Goal: Task Accomplishment & Management: Manage account settings

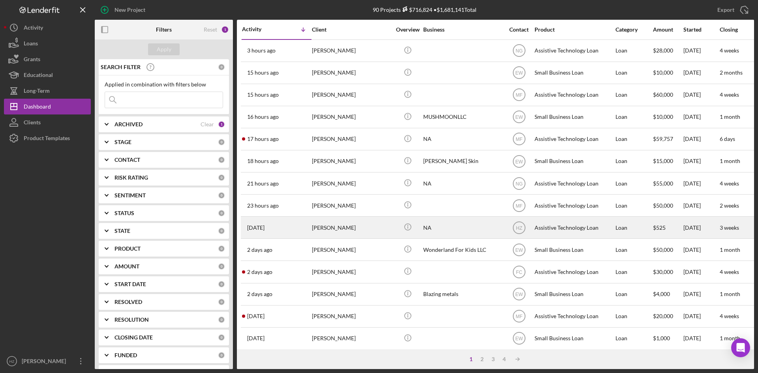
click at [354, 228] on div "[PERSON_NAME]" at bounding box center [351, 227] width 79 height 21
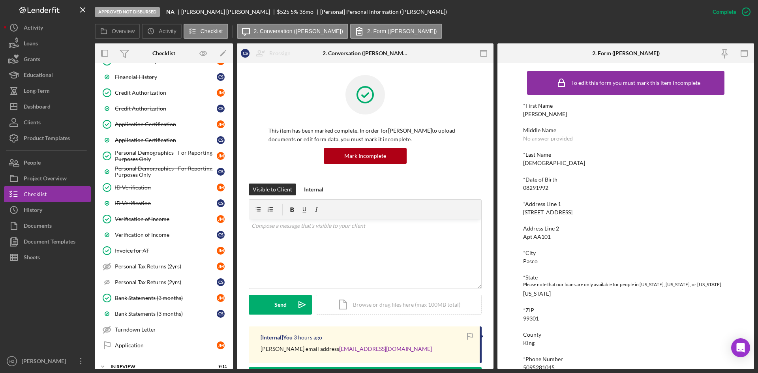
scroll to position [379, 0]
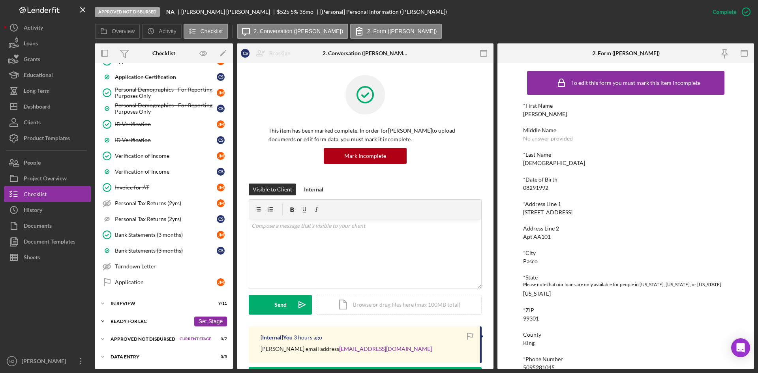
click at [105, 322] on icon "Icon/Expander" at bounding box center [103, 321] width 16 height 16
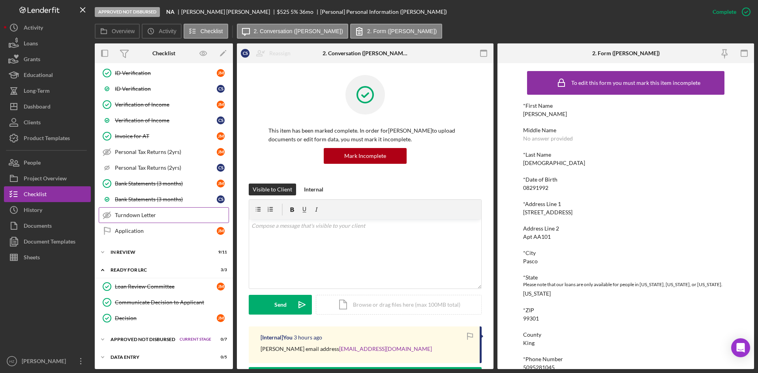
scroll to position [431, 0]
click at [103, 340] on polyline at bounding box center [102, 339] width 2 height 2
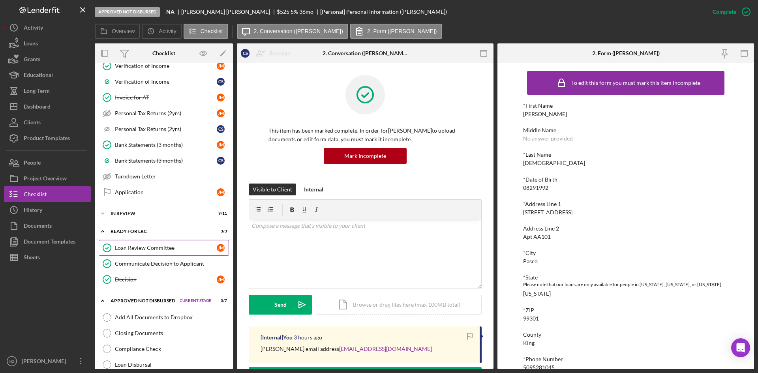
scroll to position [545, 0]
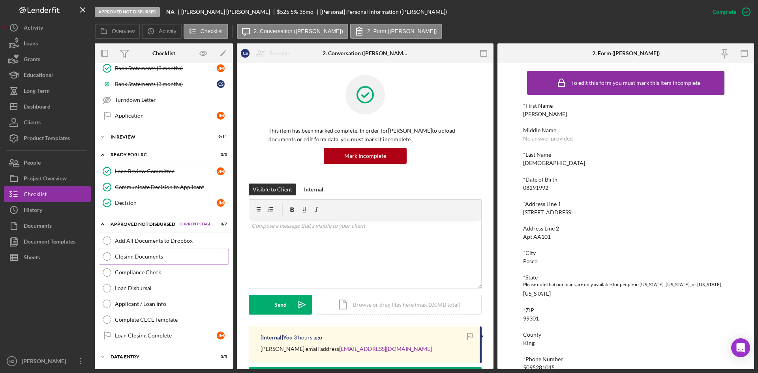
click at [129, 258] on div "Closing Documents" at bounding box center [172, 256] width 114 height 6
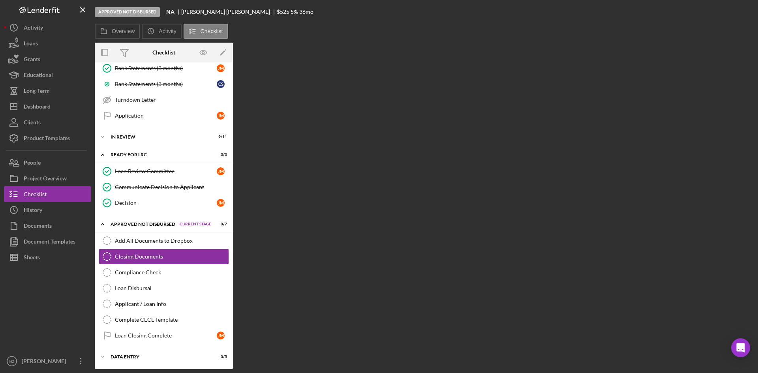
scroll to position [545, 0]
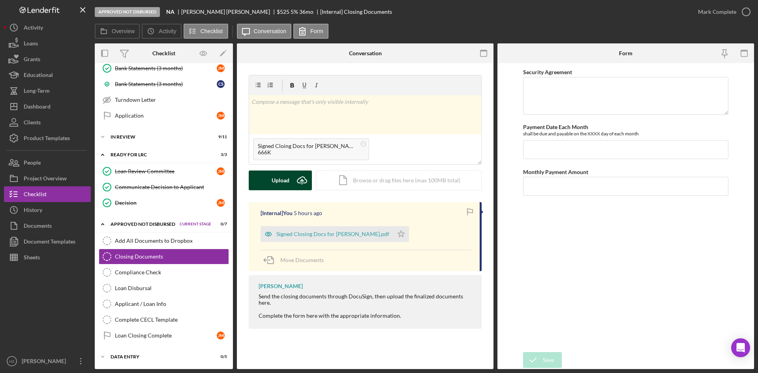
click at [274, 180] on div "Upload" at bounding box center [281, 181] width 18 height 20
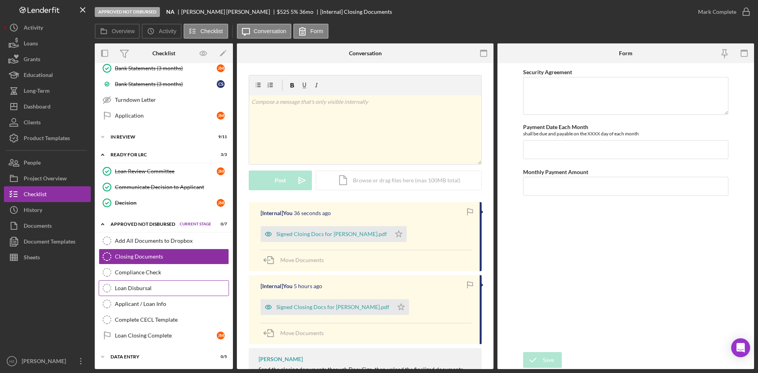
click at [135, 290] on div "Loan Disbursal" at bounding box center [172, 288] width 114 height 6
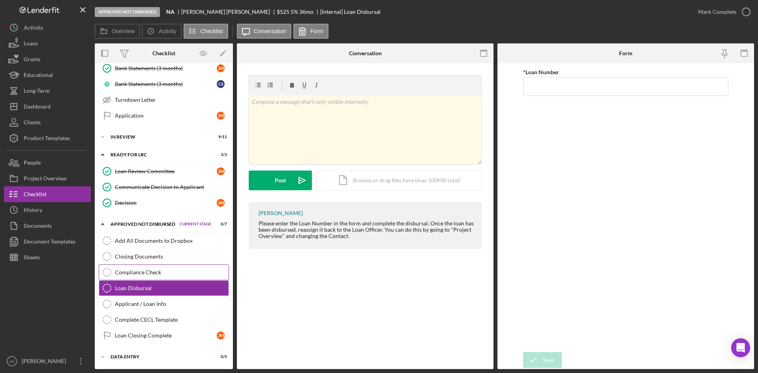
click at [135, 273] on div "Compliance Check" at bounding box center [172, 272] width 114 height 6
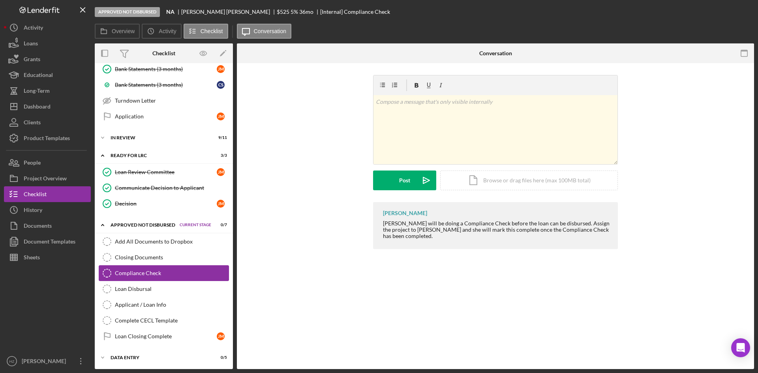
scroll to position [545, 0]
click at [146, 258] on div "Closing Documents" at bounding box center [172, 256] width 114 height 6
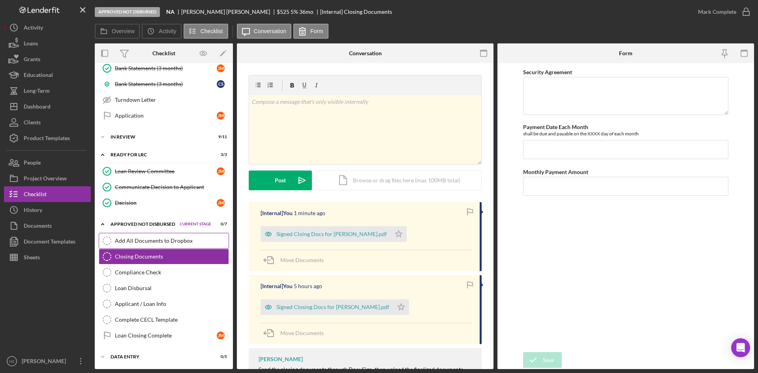
click at [157, 243] on div "Add All Documents to Dropbox" at bounding box center [172, 241] width 114 height 6
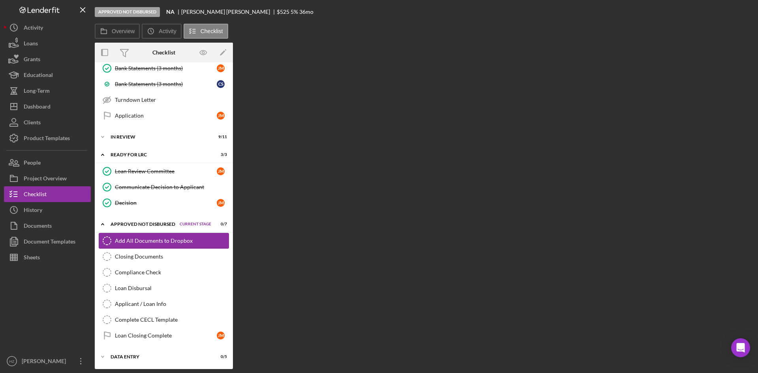
scroll to position [545, 0]
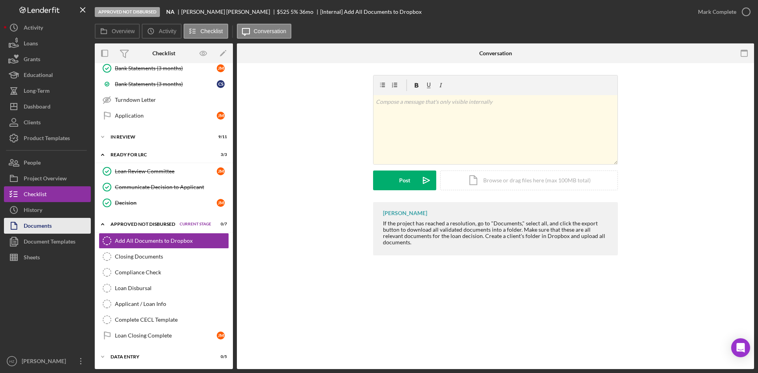
click at [47, 230] on div "Documents" at bounding box center [38, 227] width 28 height 18
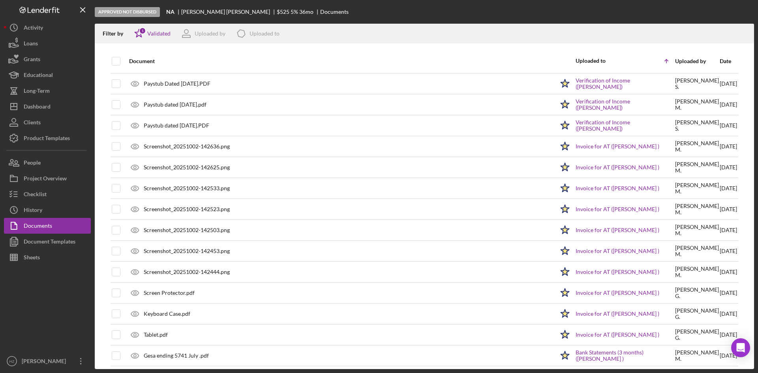
scroll to position [111, 0]
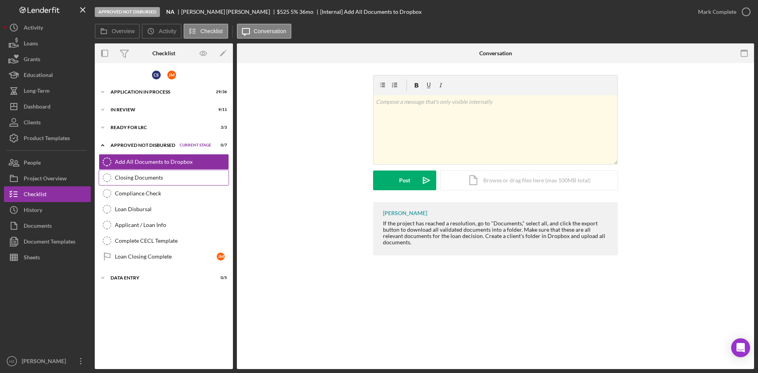
click at [129, 180] on div "Closing Documents" at bounding box center [172, 177] width 114 height 6
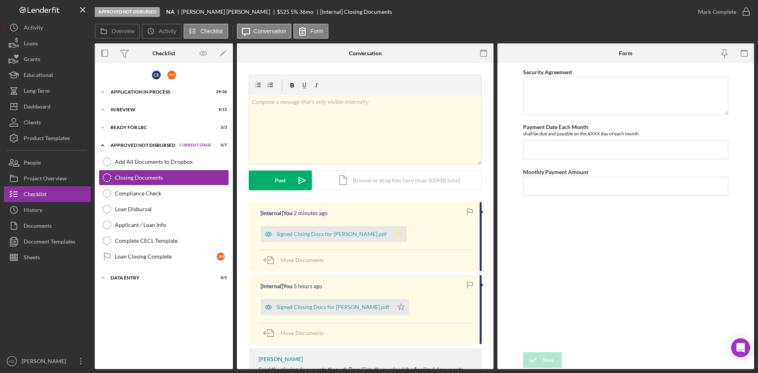
click at [391, 235] on icon "Icon/Star" at bounding box center [399, 234] width 16 height 16
click at [393, 307] on icon "Icon/Star" at bounding box center [401, 307] width 16 height 16
click at [45, 227] on div "Documents" at bounding box center [38, 227] width 28 height 18
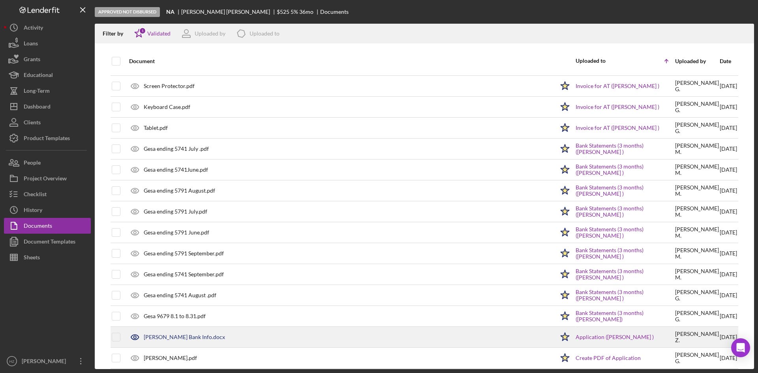
scroll to position [429, 0]
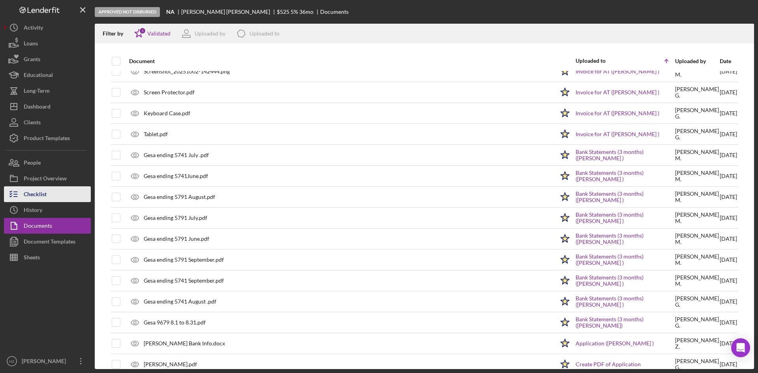
click at [36, 197] on div "Checklist" at bounding box center [35, 195] width 23 height 18
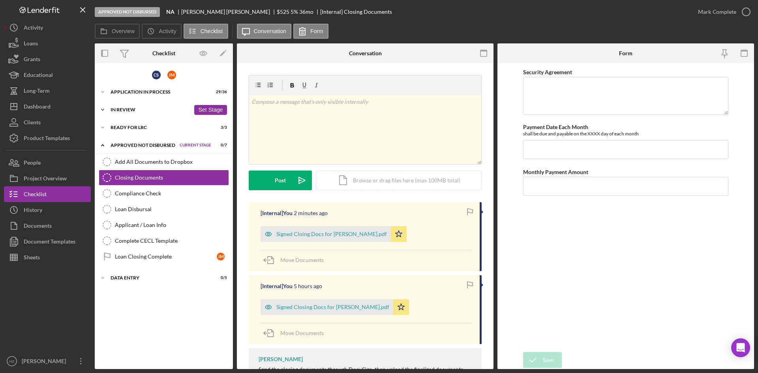
click at [103, 108] on icon "Icon/Expander" at bounding box center [103, 110] width 16 height 16
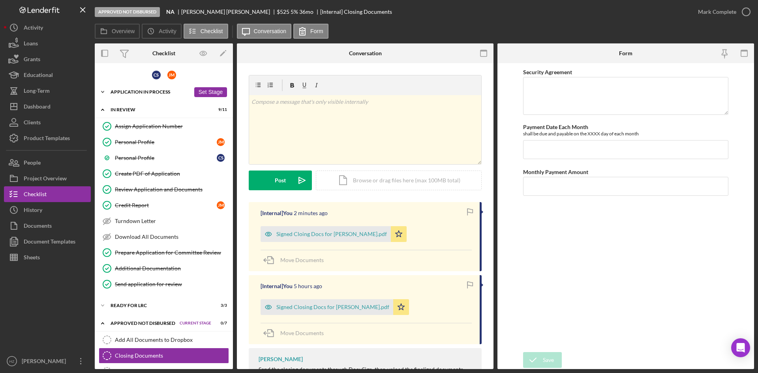
click at [103, 90] on icon "Icon/Expander" at bounding box center [103, 92] width 16 height 16
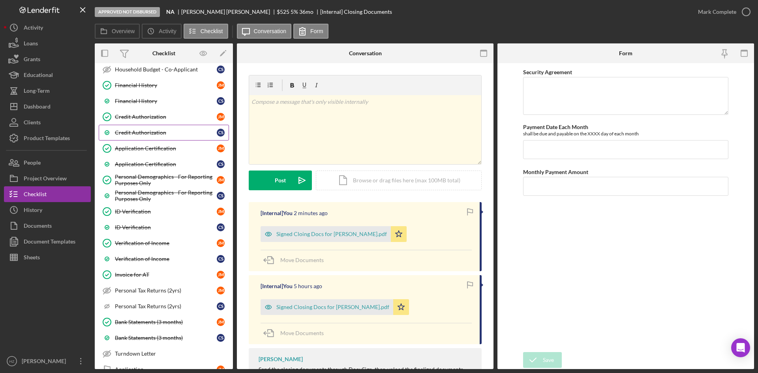
scroll to position [316, 0]
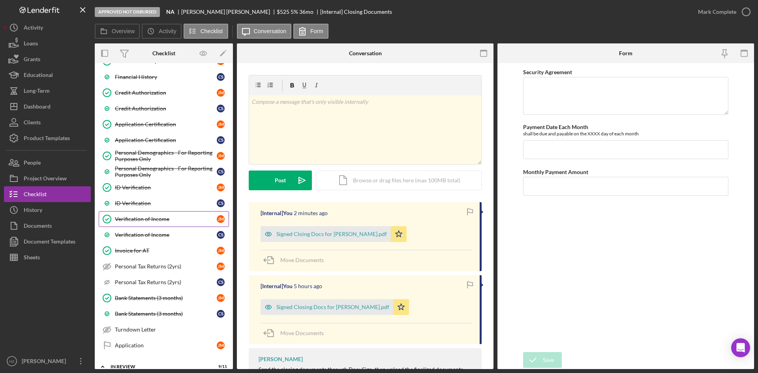
click at [152, 216] on div "Verification of Income" at bounding box center [166, 219] width 102 height 6
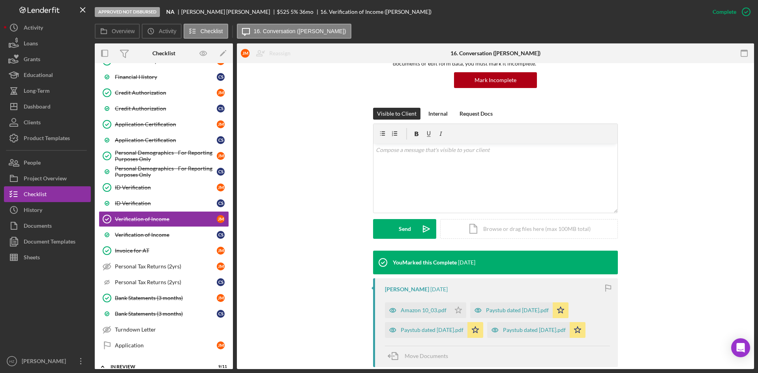
scroll to position [79, 0]
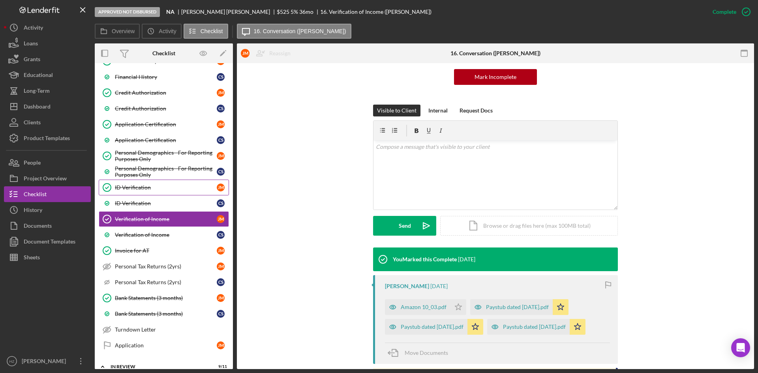
click at [137, 190] on div "ID Verification" at bounding box center [166, 187] width 102 height 6
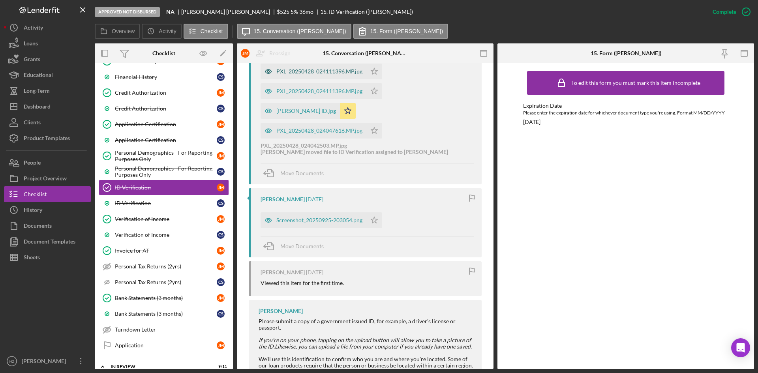
scroll to position [355, 0]
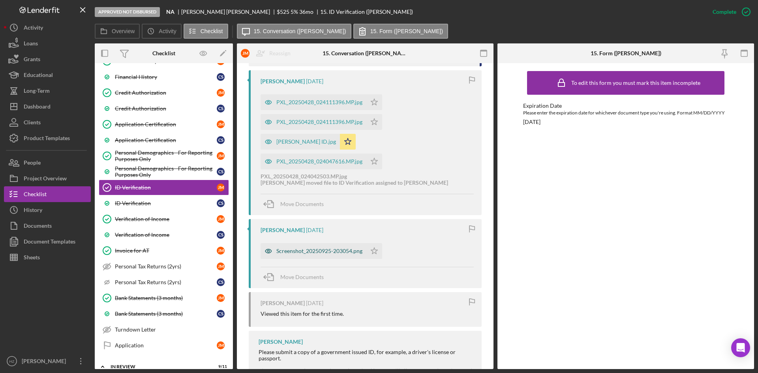
click at [301, 248] on div "Screenshot_20250925-203054.png" at bounding box center [319, 251] width 86 height 6
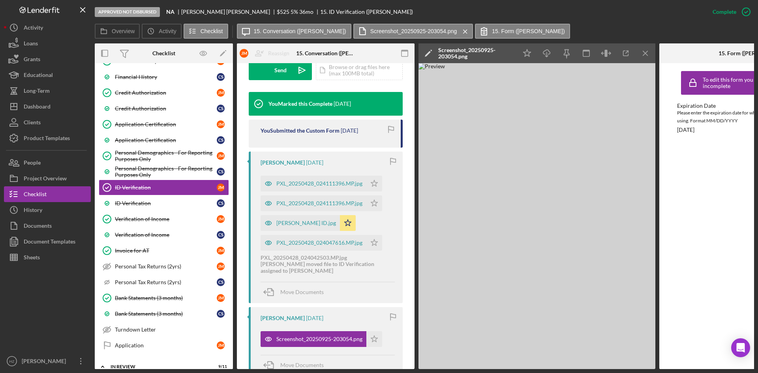
scroll to position [206, 0]
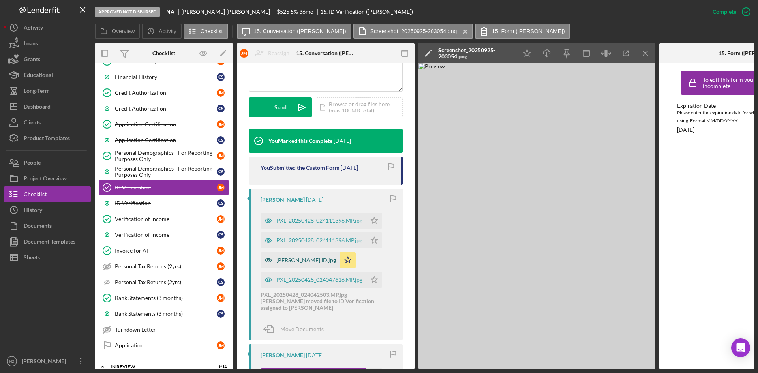
click at [292, 261] on div "[PERSON_NAME] ID.jpg" at bounding box center [306, 260] width 60 height 6
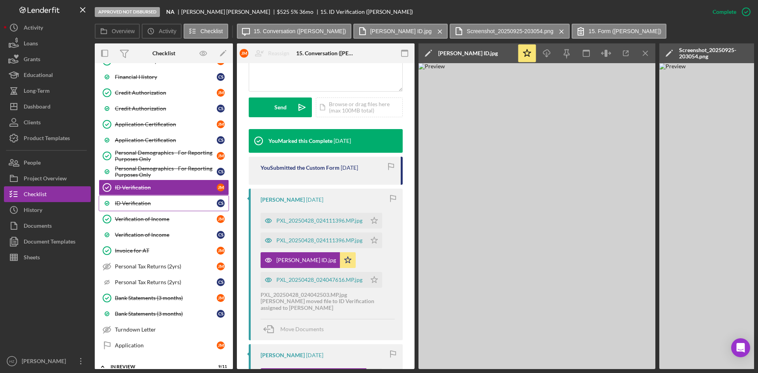
click at [137, 202] on div "ID Verification" at bounding box center [166, 203] width 102 height 6
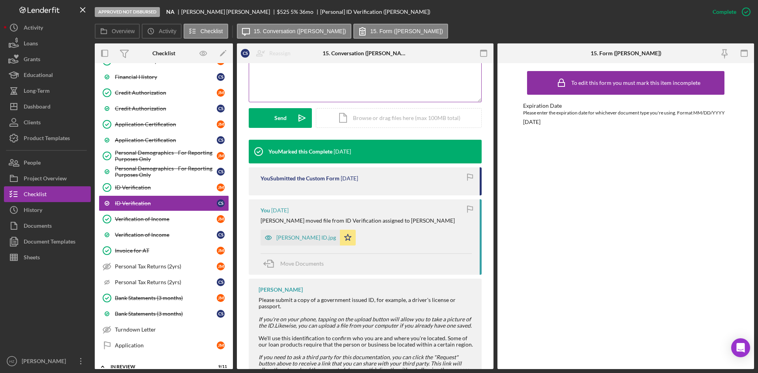
scroll to position [197, 0]
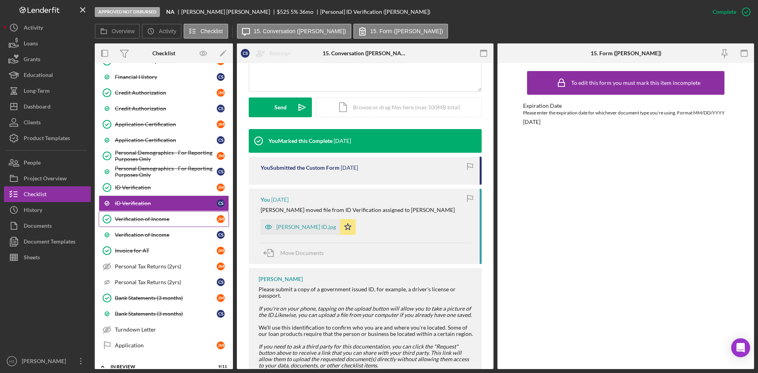
click at [130, 220] on div "Verification of Income" at bounding box center [166, 219] width 102 height 6
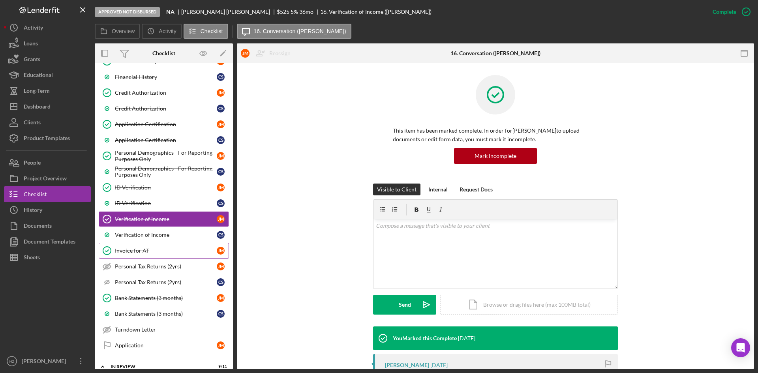
click at [129, 249] on div "Invoice for AT" at bounding box center [166, 250] width 102 height 6
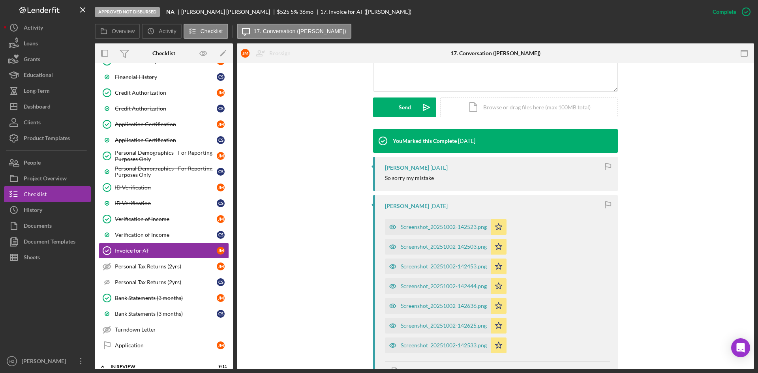
scroll to position [276, 0]
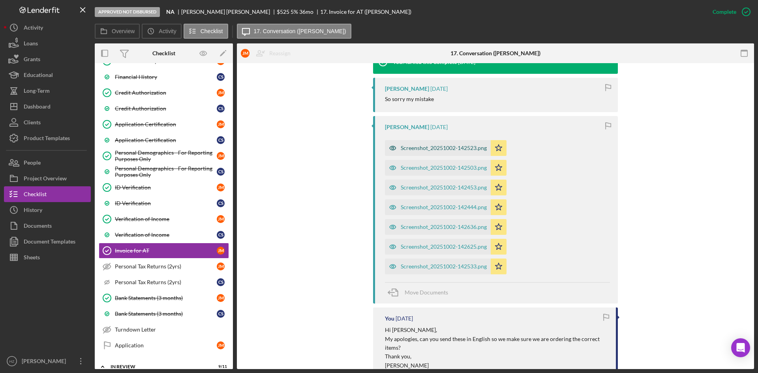
click at [407, 149] on div "Screenshot_20251002-142523.png" at bounding box center [444, 148] width 86 height 6
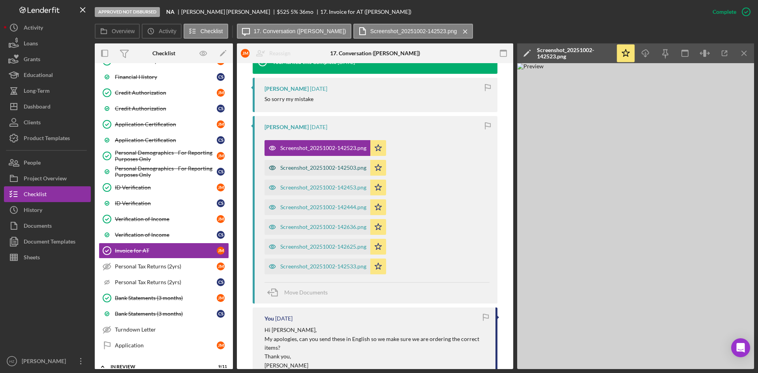
click at [312, 169] on div "Screenshot_20251002-142503.png" at bounding box center [323, 168] width 86 height 6
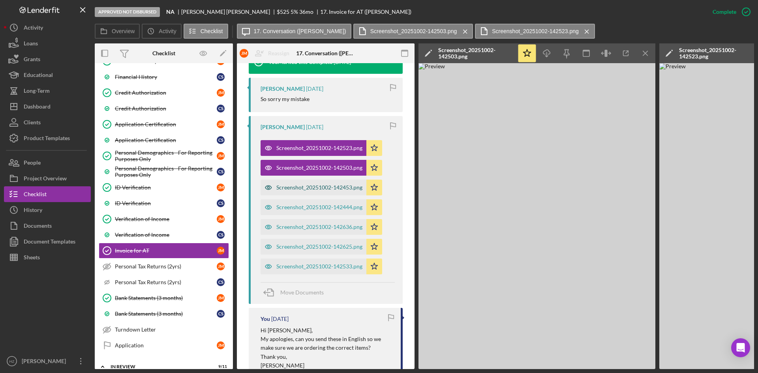
click at [309, 187] on div "Screenshot_20251002-142453.png" at bounding box center [319, 187] width 86 height 6
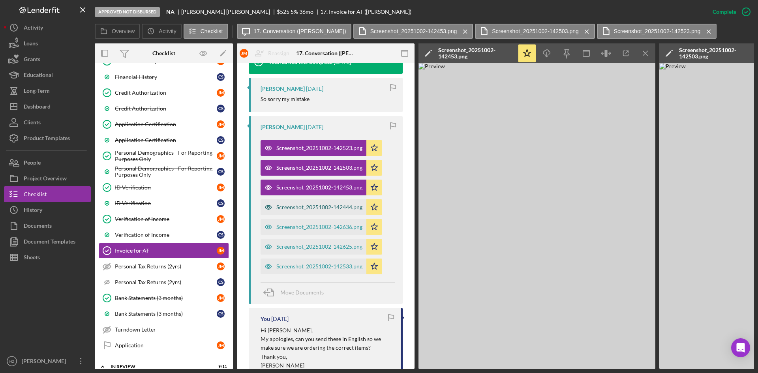
click at [307, 207] on div "Screenshot_20251002-142444.png" at bounding box center [319, 207] width 86 height 6
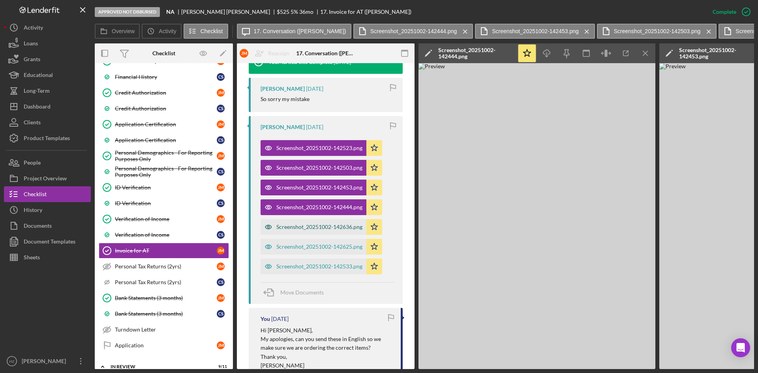
click at [304, 228] on div "Screenshot_20251002-142636.png" at bounding box center [319, 227] width 86 height 6
click at [303, 245] on div "Screenshot_20251002-142625.png" at bounding box center [319, 247] width 86 height 6
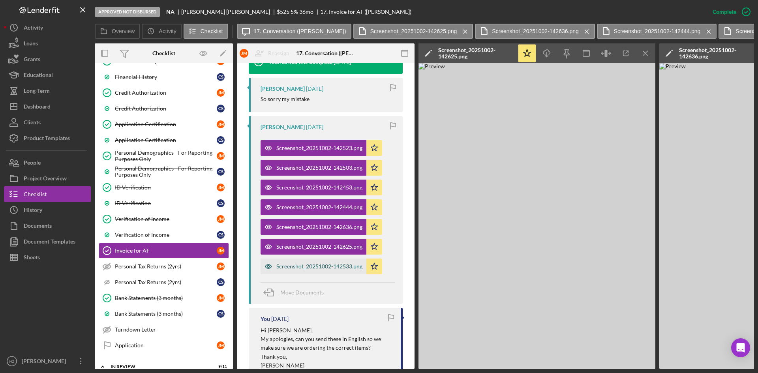
click at [302, 265] on div "Screenshot_20251002-142533.png" at bounding box center [319, 266] width 86 height 6
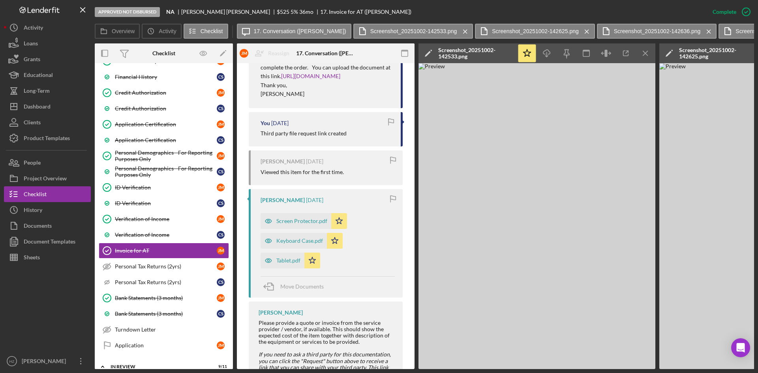
scroll to position [916, 0]
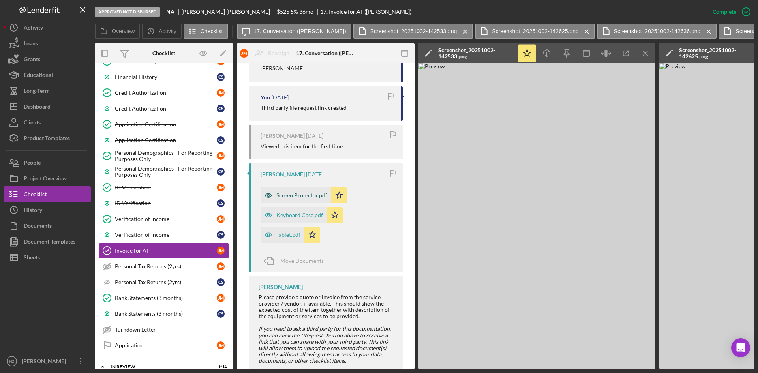
click at [285, 194] on div "Screen Protector.pdf" at bounding box center [301, 195] width 51 height 6
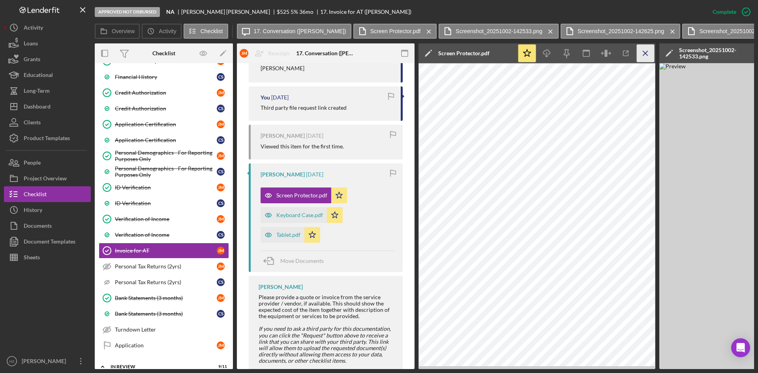
click at [647, 54] on icon "Icon/Menu Close" at bounding box center [646, 54] width 18 height 18
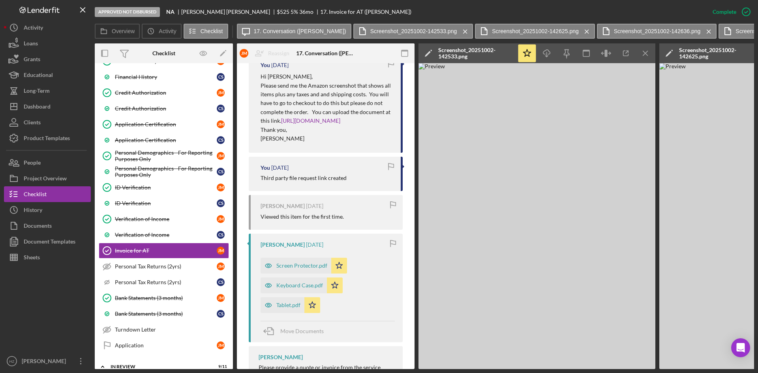
scroll to position [877, 0]
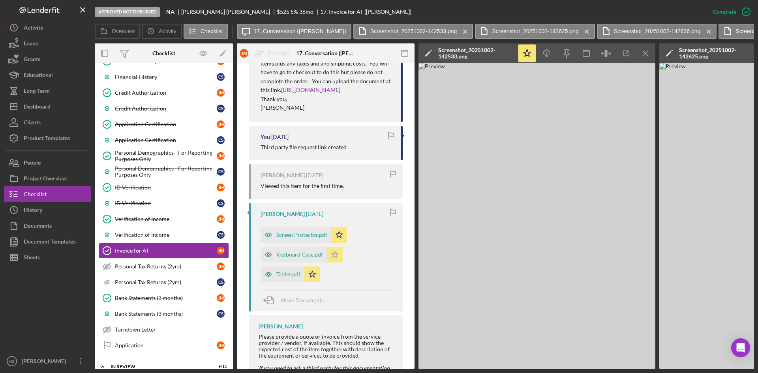
click at [335, 253] on polygon "button" at bounding box center [335, 254] width 7 height 6
click at [338, 237] on icon "Icon/Star" at bounding box center [339, 235] width 16 height 16
click at [313, 272] on icon "Icon/Star" at bounding box center [312, 274] width 16 height 16
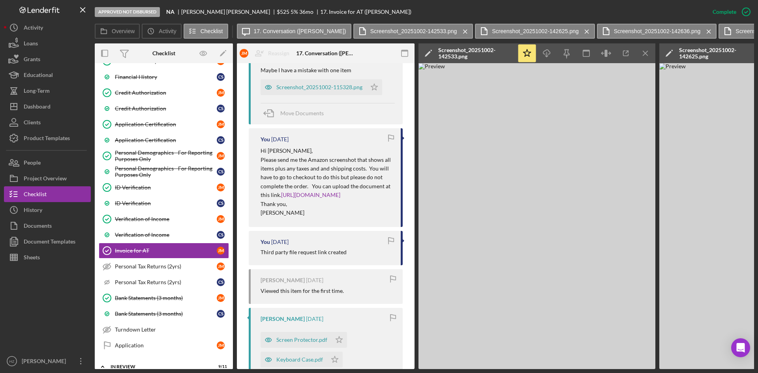
scroll to position [759, 0]
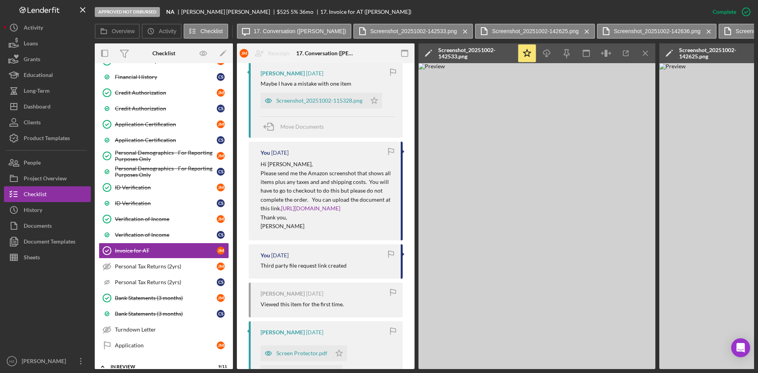
click at [445, 51] on div "Screenshot_20251002-142533.png" at bounding box center [475, 53] width 75 height 13
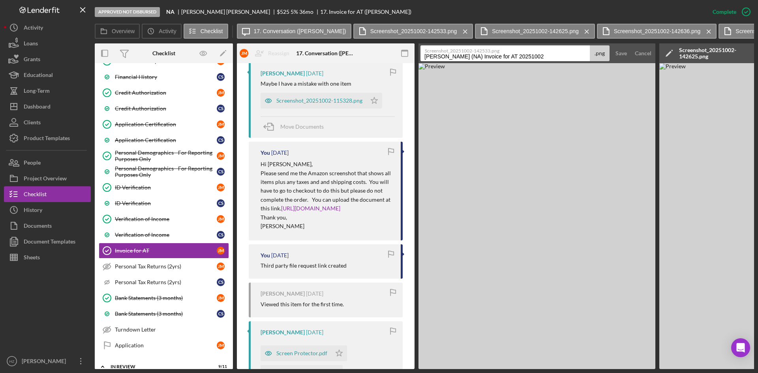
drag, startPoint x: 558, startPoint y: 54, endPoint x: 374, endPoint y: 56, distance: 184.7
click at [374, 56] on div "Overview Internal Workflow Stage Approved Not Disbursed Icon/Dropdown Arrow Arc…" at bounding box center [424, 206] width 659 height 326
type input "Google Pixel Tablet"
click at [620, 54] on div "Save" at bounding box center [620, 53] width 11 height 16
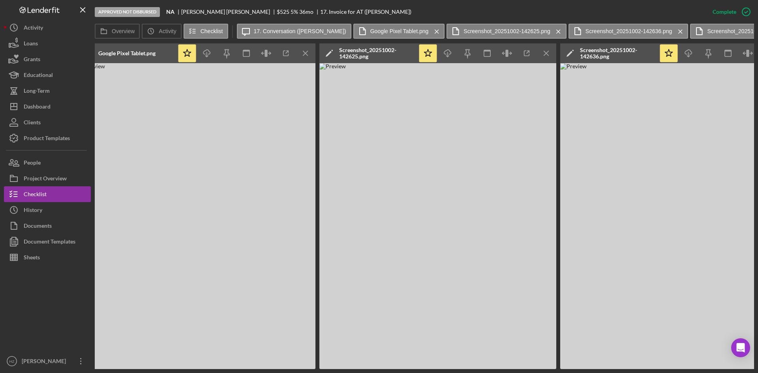
scroll to position [0, 362]
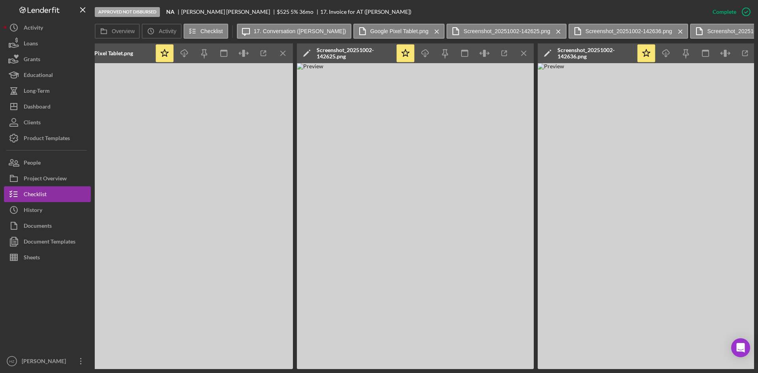
click at [347, 49] on div "Screenshot_20251002-142625.png" at bounding box center [354, 53] width 75 height 13
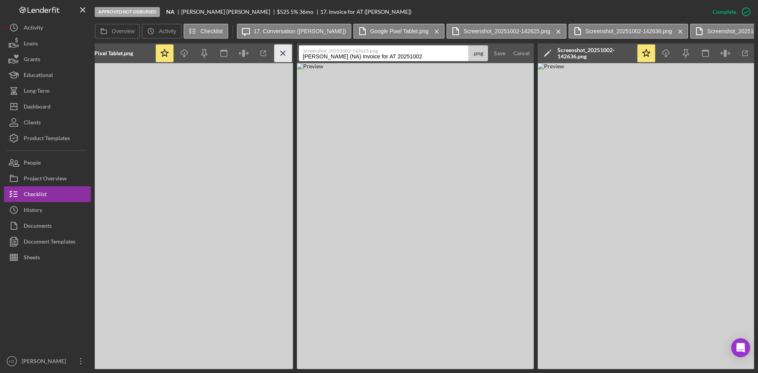
drag, startPoint x: 399, startPoint y: 57, endPoint x: 277, endPoint y: 60, distance: 122.0
click at [277, 60] on div "Overview Internal Workflow Stage Approved Not Disbursed Icon/Dropdown Arrow Arc…" at bounding box center [424, 206] width 659 height 326
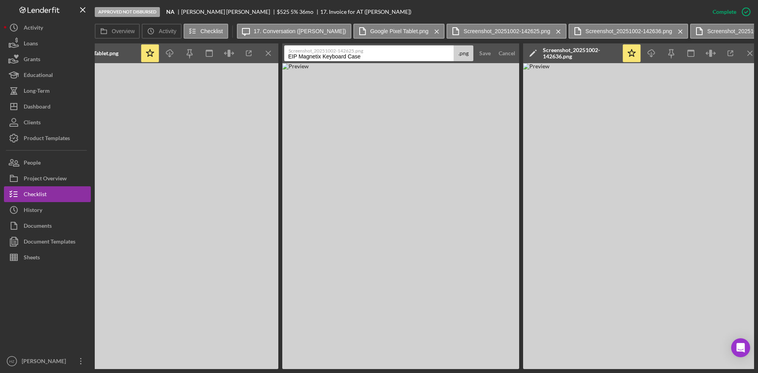
scroll to position [0, 384]
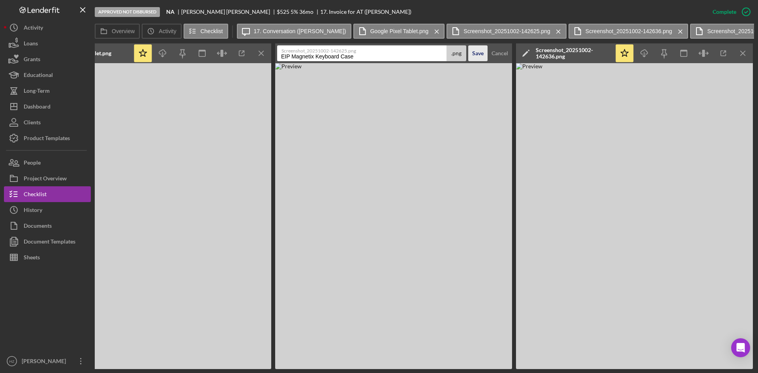
type input "EIP Magnetix Keyboard Case"
click at [478, 55] on div "Save" at bounding box center [477, 53] width 11 height 16
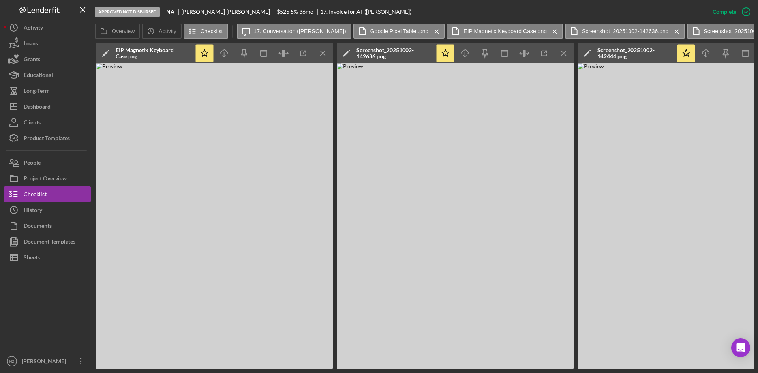
scroll to position [0, 570]
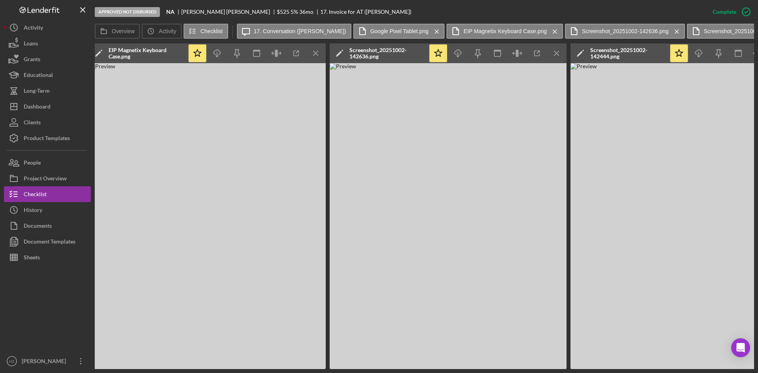
click at [371, 51] on div "Screenshot_20251002-142636.png" at bounding box center [386, 53] width 75 height 13
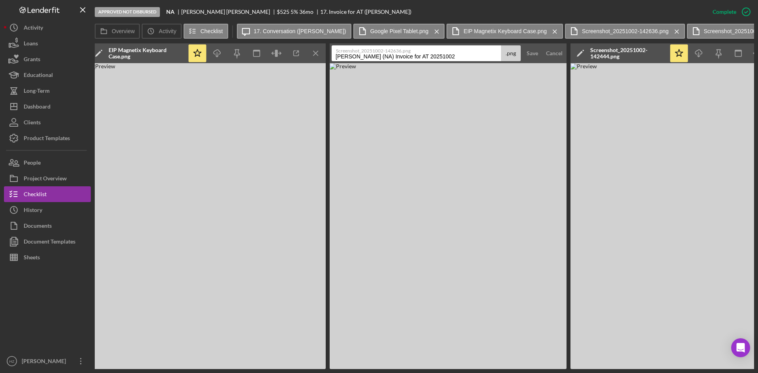
drag, startPoint x: 468, startPoint y: 58, endPoint x: 296, endPoint y: 65, distance: 171.4
click at [296, 65] on div "Overview Internal Workflow Stage Approved Not Disbursed Icon/Dropdown Arrow Arc…" at bounding box center [424, 206] width 659 height 326
click at [335, 56] on input "Cart Total" at bounding box center [416, 53] width 169 height 16
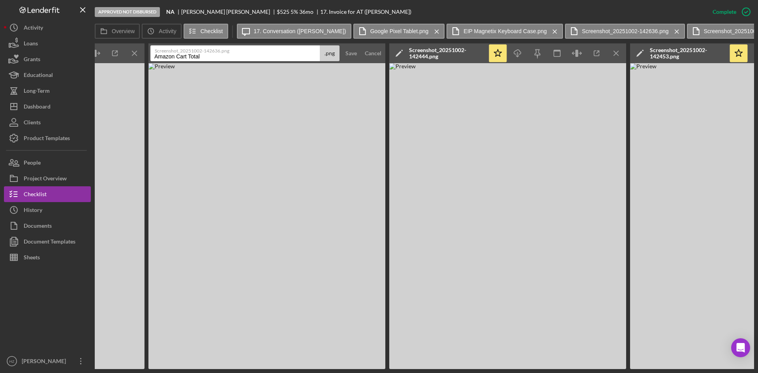
type input "Amazon Cart Total"
click at [443, 52] on div "Screenshot_20251002-142444.png" at bounding box center [446, 53] width 75 height 13
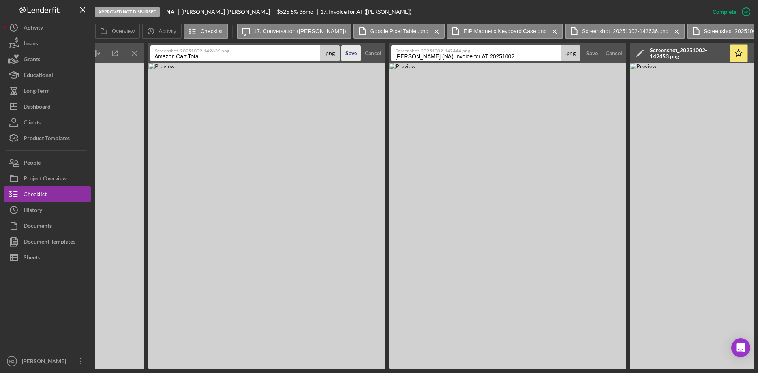
click at [347, 54] on div "Save" at bounding box center [350, 53] width 11 height 16
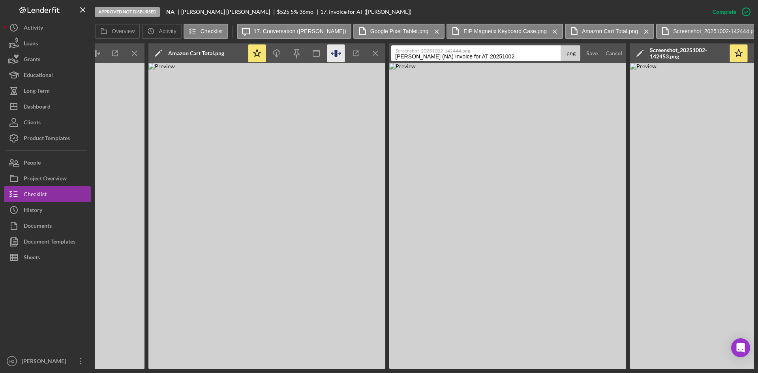
drag, startPoint x: 515, startPoint y: 56, endPoint x: 342, endPoint y: 59, distance: 172.5
click at [342, 59] on div "Overview Internal Workflow Stage Approved Not Disbursed Icon/Dropdown Arrow Arc…" at bounding box center [424, 206] width 659 height 326
type input "PYS Nano Paper Screen Protector"
click at [595, 58] on div "Save" at bounding box center [591, 53] width 11 height 16
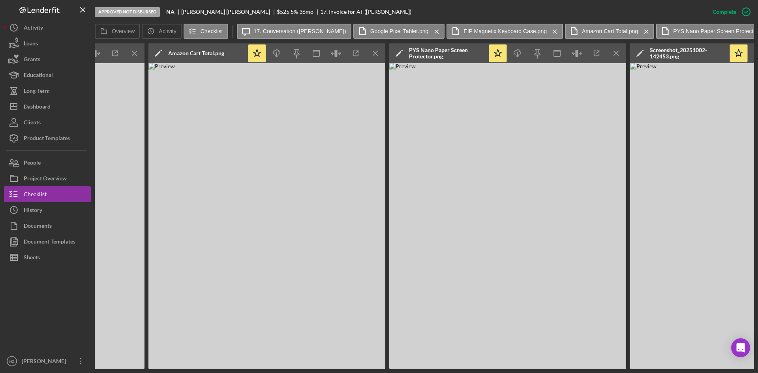
drag, startPoint x: 252, startPoint y: 369, endPoint x: 321, endPoint y: 369, distance: 69.1
click at [334, 370] on div "Approved Not Disbursed NA [PERSON_NAME] $525 5 % 36 mo 17. Invoice for AT ([PER…" at bounding box center [379, 186] width 758 height 373
drag, startPoint x: 305, startPoint y: 368, endPoint x: 321, endPoint y: 367, distance: 15.4
click at [321, 367] on div "Approved Not Disbursed NA [PERSON_NAME] $525 5 % 36 mo 17. Invoice for AT ([PER…" at bounding box center [379, 186] width 758 height 373
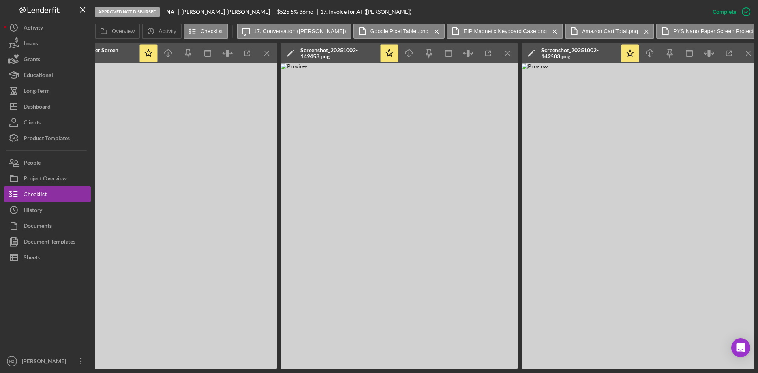
scroll to position [0, 1115]
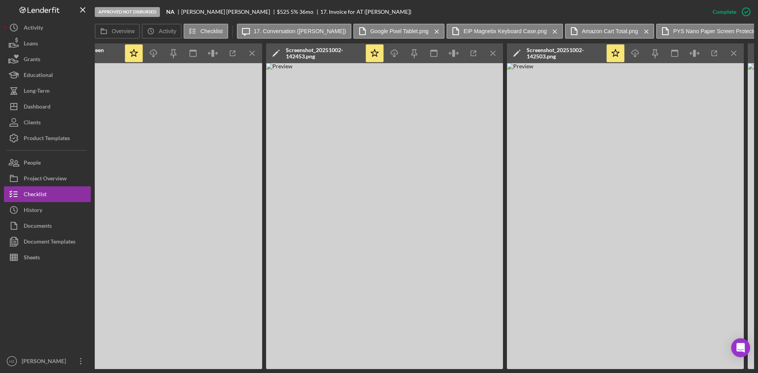
click at [301, 50] on div "Screenshot_20251002-142453.png" at bounding box center [323, 53] width 75 height 13
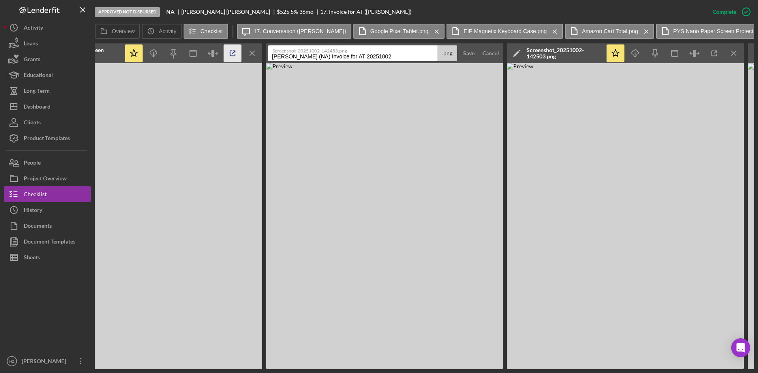
drag, startPoint x: 319, startPoint y: 56, endPoint x: 234, endPoint y: 55, distance: 85.3
click at [234, 55] on div "Overview Internal Workflow Stage Approved Not Disbursed Icon/Dropdown Arrow Arc…" at bounding box center [424, 206] width 659 height 326
type input "3 Pack Screen Protector"
click at [469, 55] on div "Save" at bounding box center [468, 53] width 11 height 16
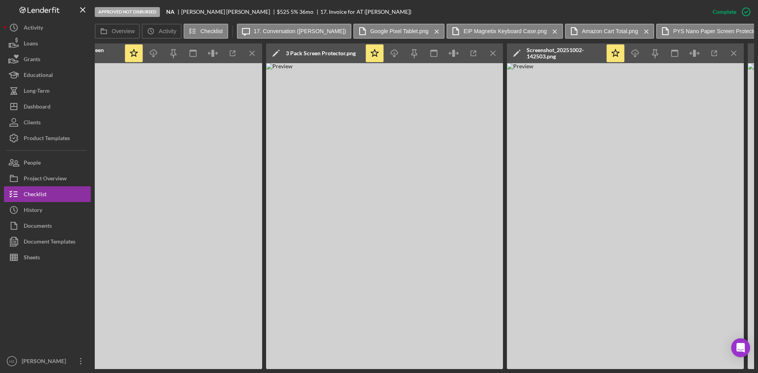
click at [548, 52] on div "Screenshot_20251002-142503.png" at bounding box center [564, 53] width 75 height 13
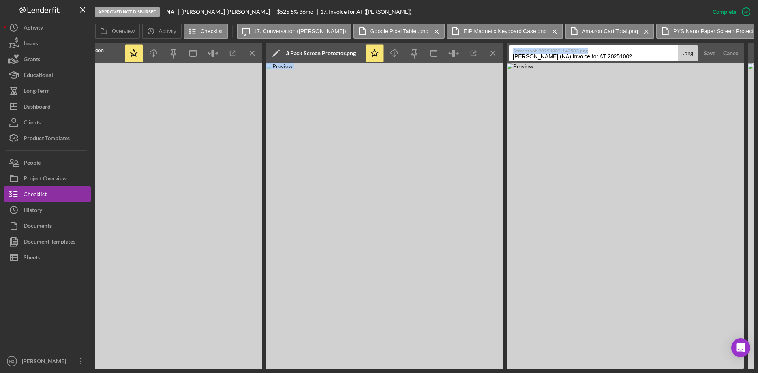
drag, startPoint x: 600, startPoint y: 58, endPoint x: 472, endPoint y: 66, distance: 127.7
click at [472, 66] on div "Overview Internal Workflow Stage Approved Not Disbursed Icon/Dropdown Arrow Arc…" at bounding box center [424, 206] width 659 height 326
drag, startPoint x: 637, startPoint y: 56, endPoint x: 470, endPoint y: 68, distance: 167.8
click at [470, 68] on div "Overview Internal Workflow Stage Approved Not Disbursed Icon/Dropdown Arrow Arc…" at bounding box center [424, 206] width 659 height 326
type input "Penoval Google Pixel Tablet Case"
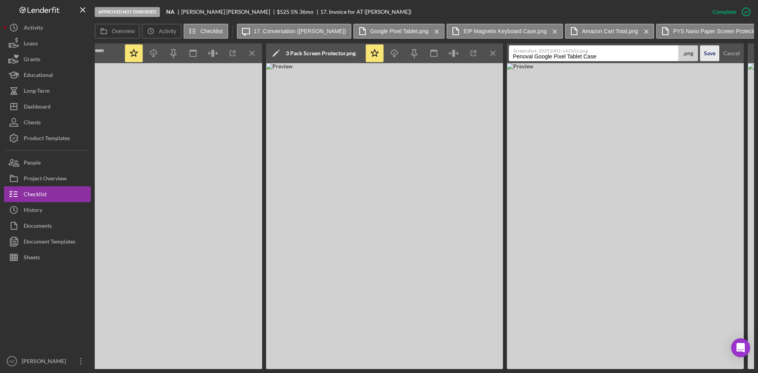
click at [710, 52] on div "Save" at bounding box center [709, 53] width 11 height 16
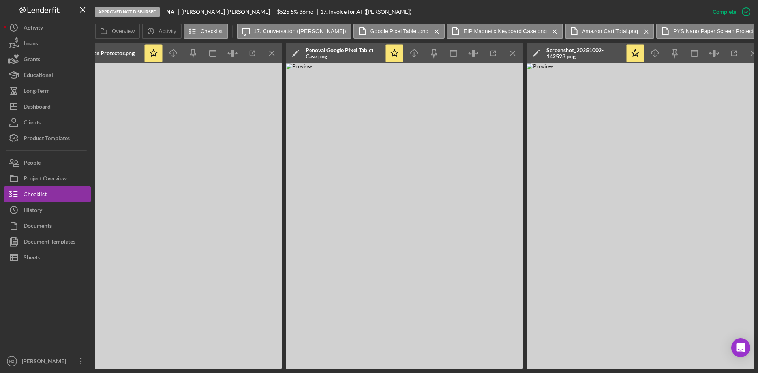
scroll to position [0, 1346]
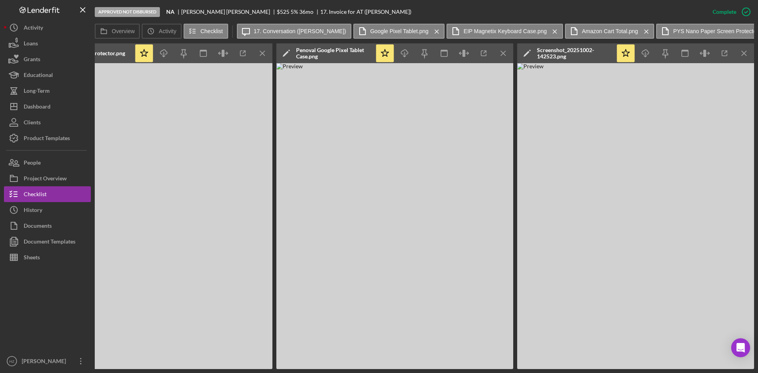
click at [560, 51] on div "Screenshot_20251002-142523.png" at bounding box center [574, 53] width 75 height 13
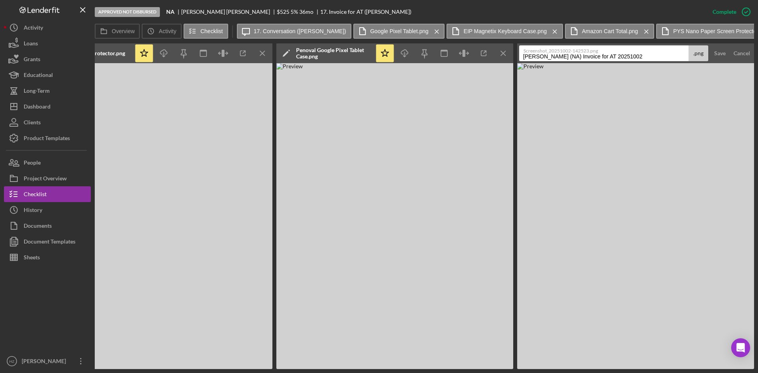
drag, startPoint x: 627, startPoint y: 58, endPoint x: 469, endPoint y: 64, distance: 157.6
click at [469, 64] on div "Overview Internal Workflow Stage Approved Not Disbursed Icon/Dropdown Arrow Arc…" at bounding box center [424, 206] width 659 height 326
click at [533, 58] on input "EIP Waterproof Slim" at bounding box center [603, 53] width 169 height 16
type input "EIP 8-11 Inch Waterproof Slim"
click at [718, 54] on div "Save" at bounding box center [719, 53] width 11 height 16
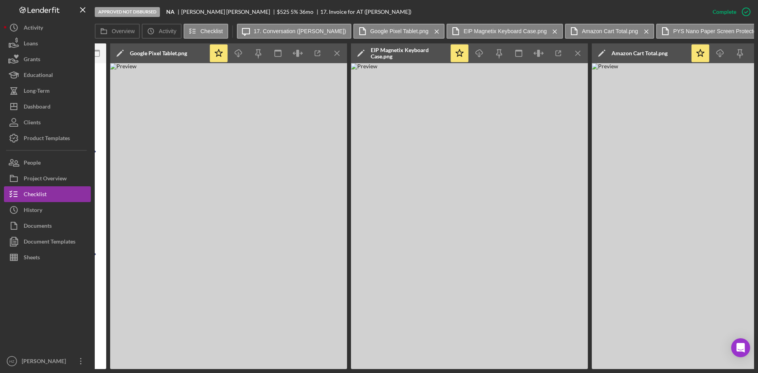
scroll to position [0, 317]
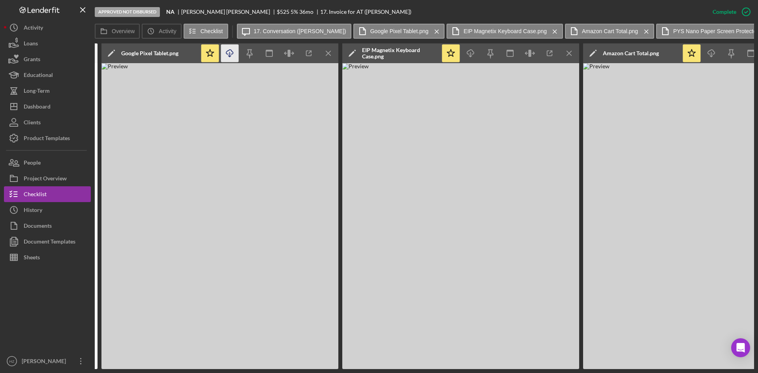
click at [231, 50] on icon "button" at bounding box center [229, 52] width 7 height 4
click at [469, 56] on polyline "button" at bounding box center [470, 56] width 3 height 1
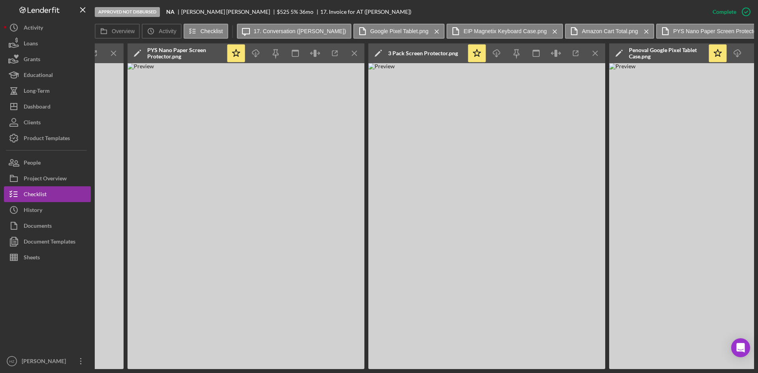
scroll to position [0, 1015]
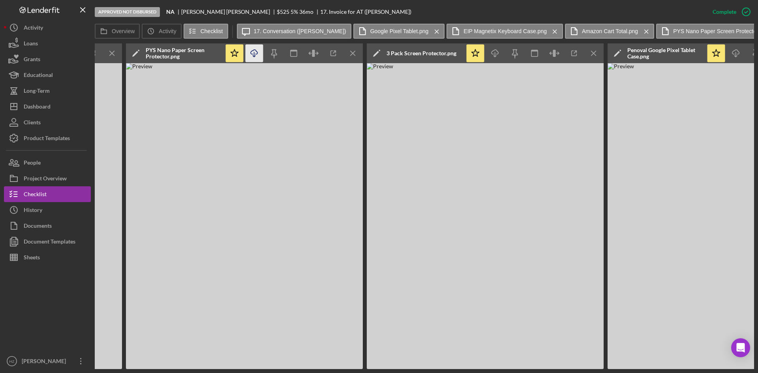
click at [252, 49] on icon "Icon/Download" at bounding box center [254, 54] width 18 height 18
click at [491, 51] on icon "Icon/Download" at bounding box center [495, 54] width 18 height 18
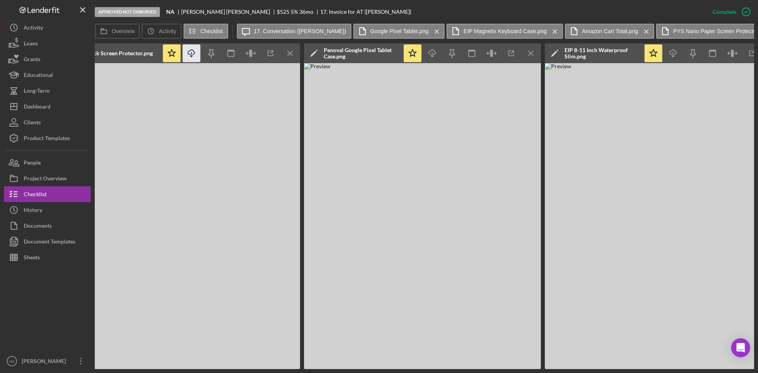
scroll to position [0, 1346]
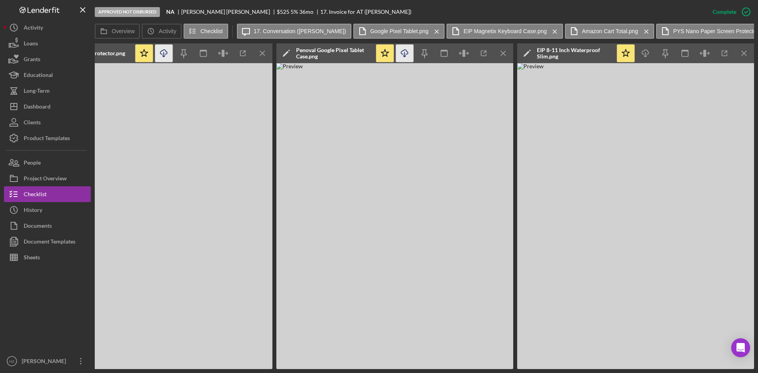
click at [405, 53] on line "button" at bounding box center [405, 54] width 0 height 4
click at [723, 131] on img at bounding box center [635, 216] width 237 height 306
click at [648, 54] on icon "button" at bounding box center [645, 52] width 7 height 4
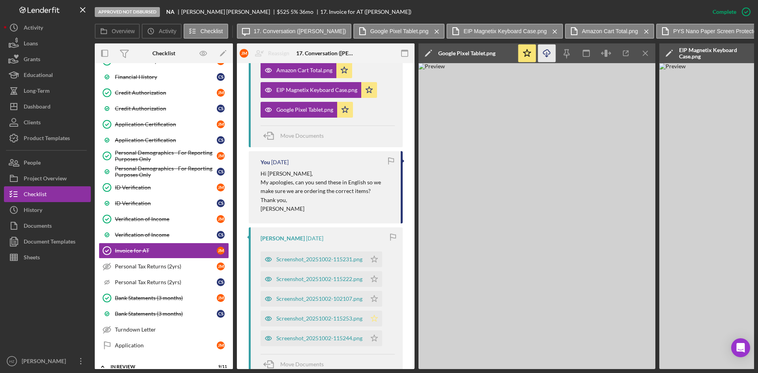
scroll to position [285, 0]
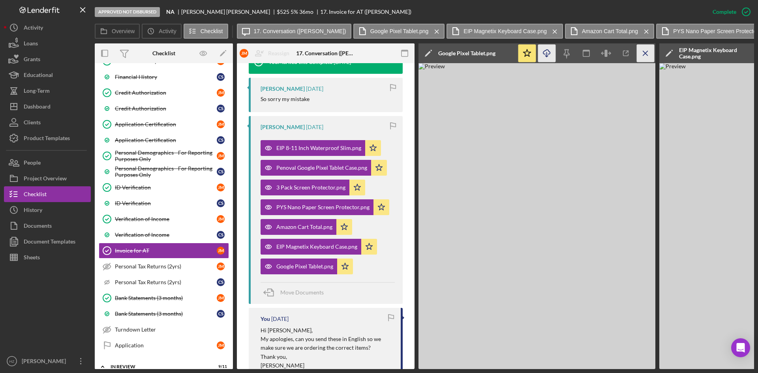
click at [644, 53] on icon "Icon/Menu Close" at bounding box center [646, 54] width 18 height 18
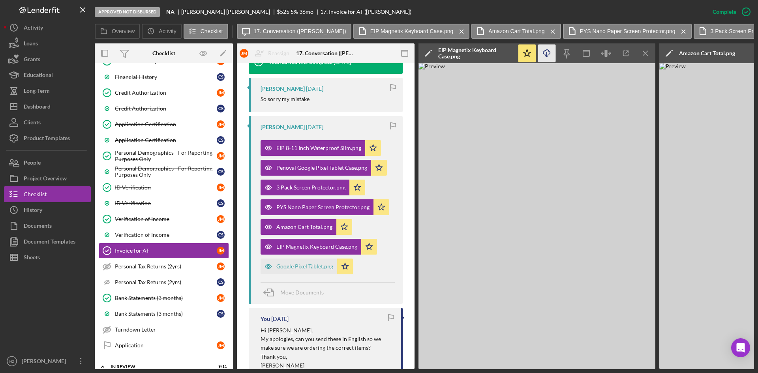
click at [644, 53] on icon "Icon/Menu Close" at bounding box center [646, 54] width 18 height 18
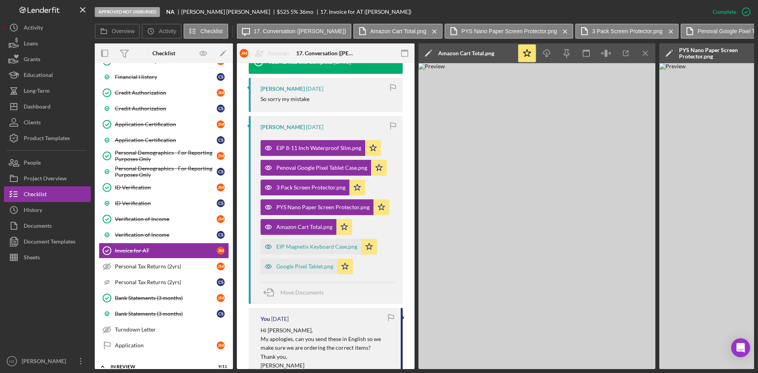
click at [644, 53] on icon "Icon/Menu Close" at bounding box center [646, 54] width 18 height 18
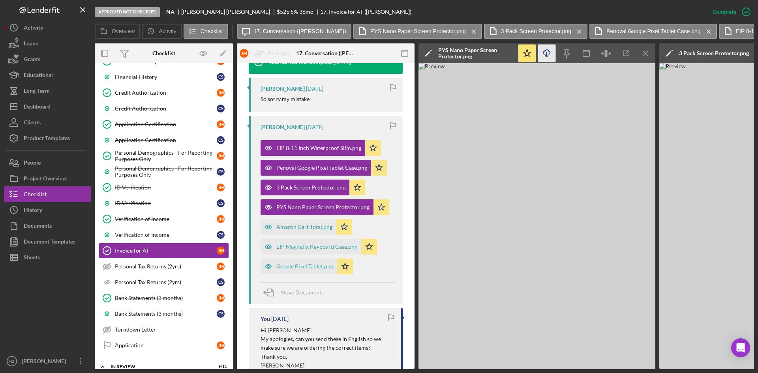
click at [644, 53] on icon "Icon/Menu Close" at bounding box center [646, 54] width 18 height 18
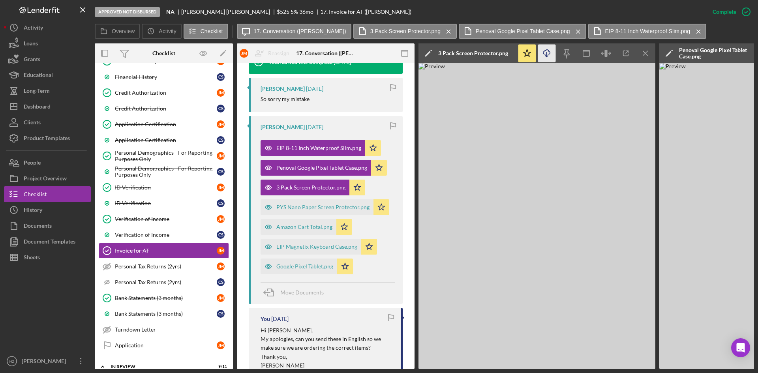
click at [644, 53] on icon "Icon/Menu Close" at bounding box center [646, 54] width 18 height 18
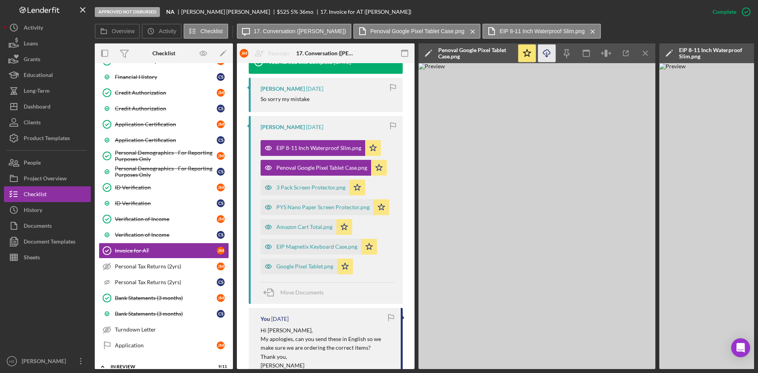
click at [644, 53] on icon "Icon/Menu Close" at bounding box center [646, 54] width 18 height 18
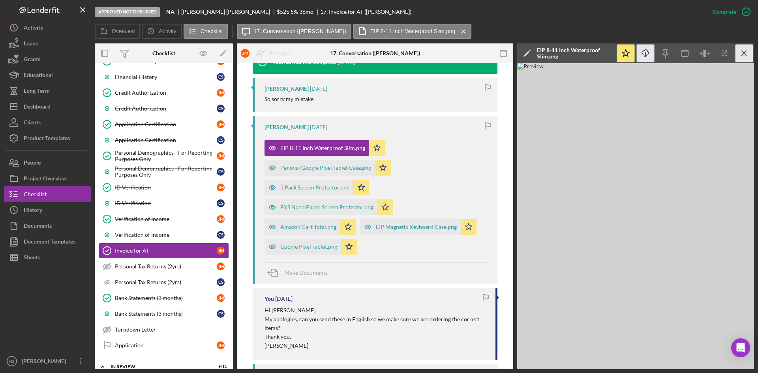
click at [745, 53] on icon "Icon/Menu Close" at bounding box center [744, 54] width 18 height 18
